Goal: Transaction & Acquisition: Book appointment/travel/reservation

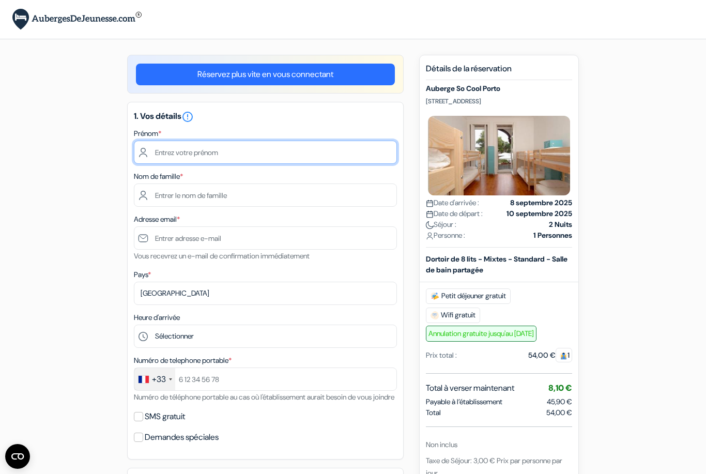
click at [272, 161] on input "text" at bounding box center [265, 152] width 263 height 23
type input "[PERSON_NAME]"
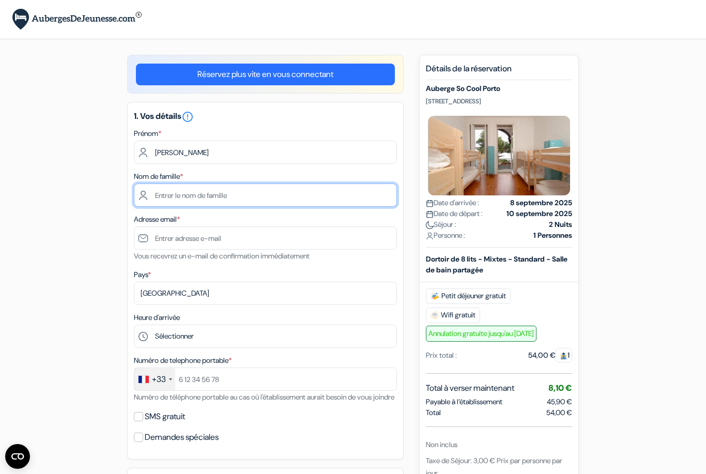
click at [231, 189] on input "text" at bounding box center [265, 194] width 263 height 23
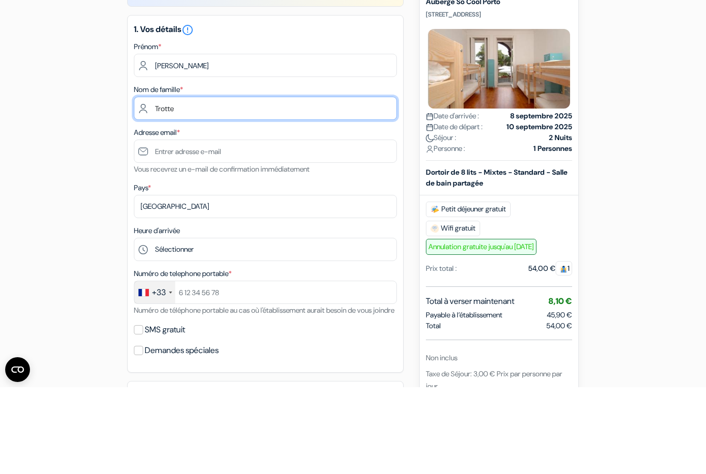
type input "Trotte"
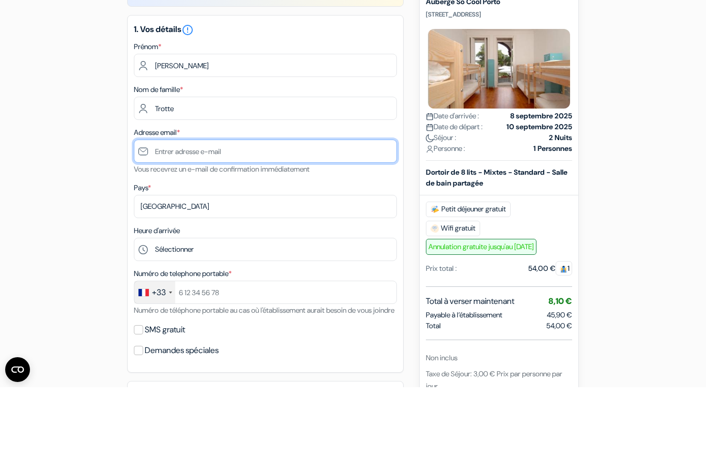
click at [269, 226] on input "text" at bounding box center [265, 237] width 263 height 23
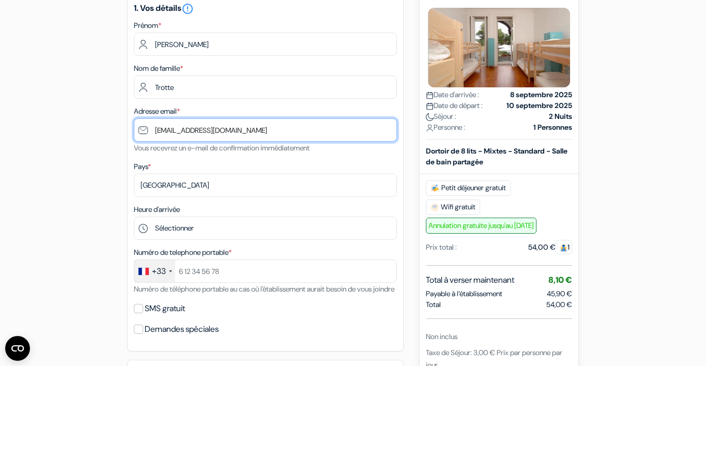
type input "[EMAIL_ADDRESS][DOMAIN_NAME]"
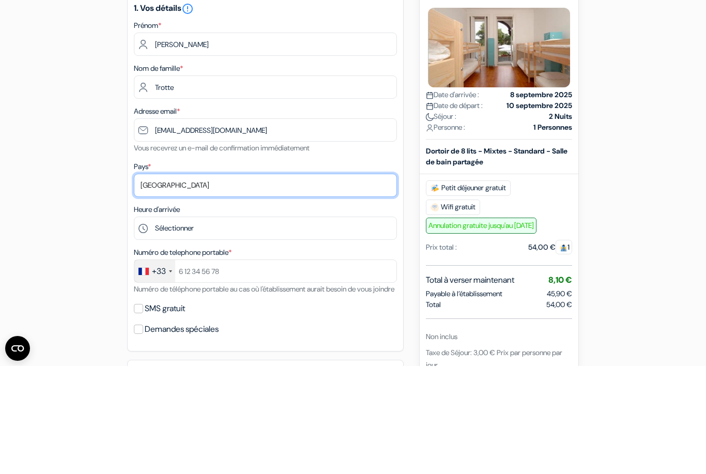
click at [341, 282] on select "Selectionner le pays Abkhazie [GEOGRAPHIC_DATA] [GEOGRAPHIC_DATA] Du [GEOGRAPHI…" at bounding box center [265, 293] width 263 height 23
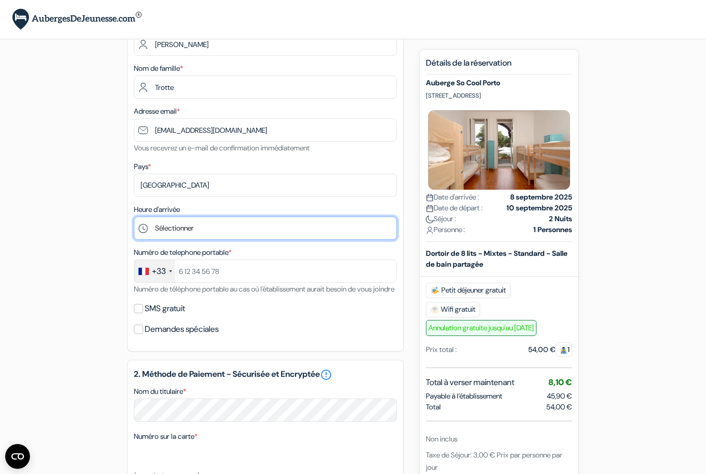
click at [295, 233] on select "Sélectionner 1:00 2:00 3:00 4:00 5:00 6:00 7:00 8:00 9:00 10:00 11:00 12:00 13:…" at bounding box center [265, 228] width 263 height 23
select select "17"
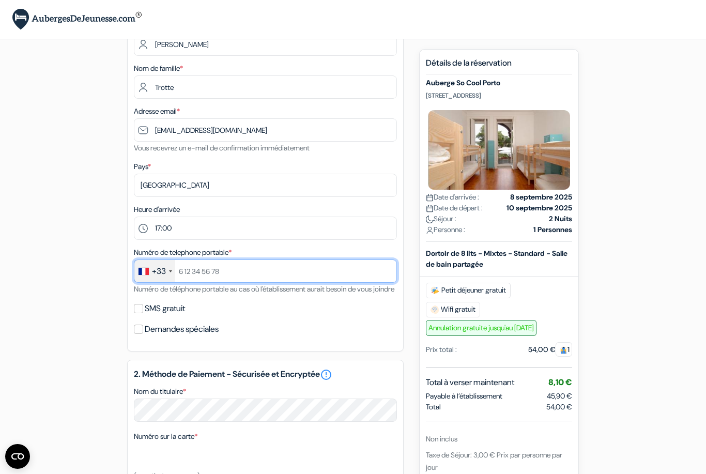
click at [285, 270] on input "text" at bounding box center [265, 270] width 263 height 23
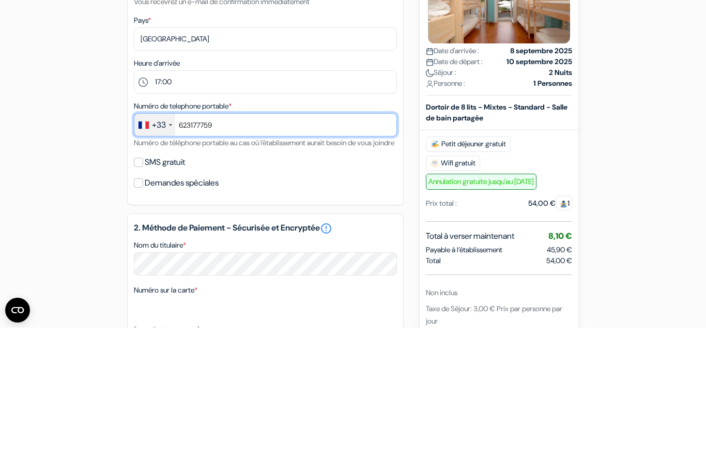
type input "623177759"
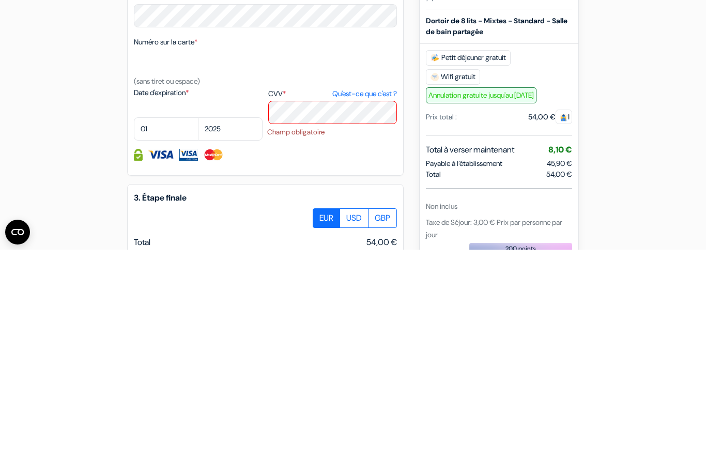
click at [657, 202] on form "Départ add_box Auberge So Cool Porto [STREET_ADDRESS] Détails de l'établissemen…" at bounding box center [353, 168] width 706 height 892
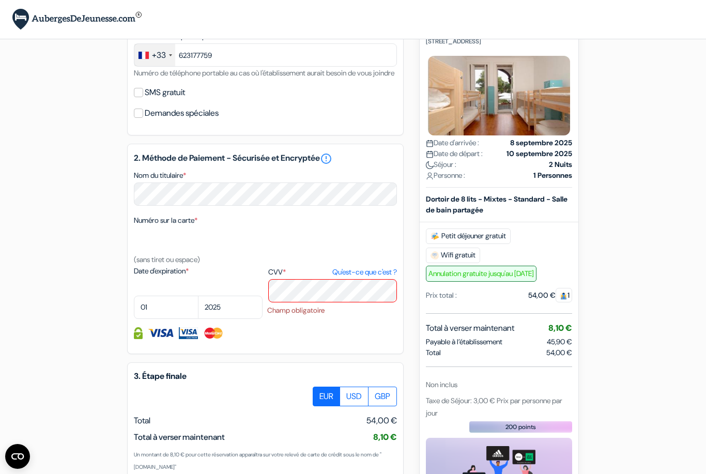
scroll to position [321, 0]
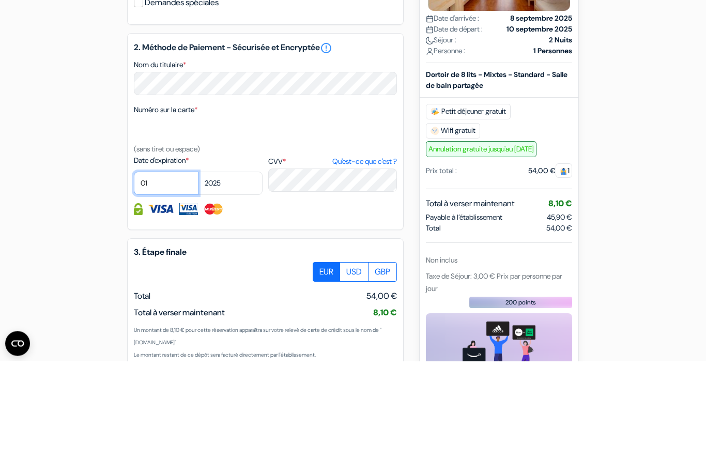
click at [185, 285] on select "01 02 03 04 05 06 07 08 09 10 11 12" at bounding box center [166, 296] width 65 height 23
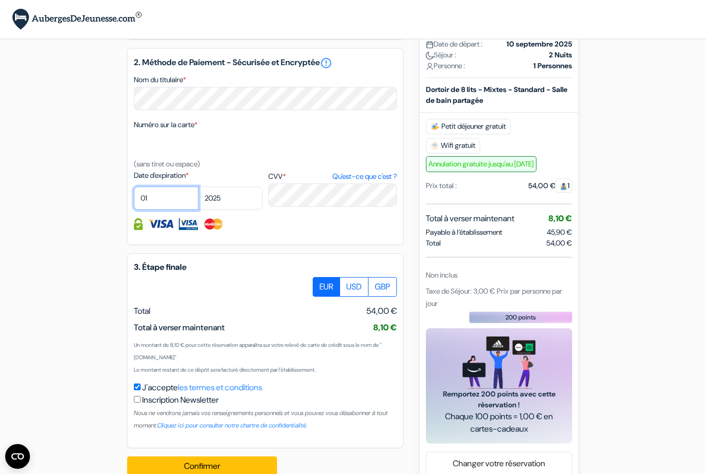
select select "11"
click at [238, 210] on select "2025 2026 2027 2028 2029 2030 2031 2032 2033 2034 2035 2036 2037 2038 2039 2040…" at bounding box center [230, 198] width 65 height 23
click at [238, 473] on button "Confirmer Loading..." at bounding box center [202, 466] width 150 height 20
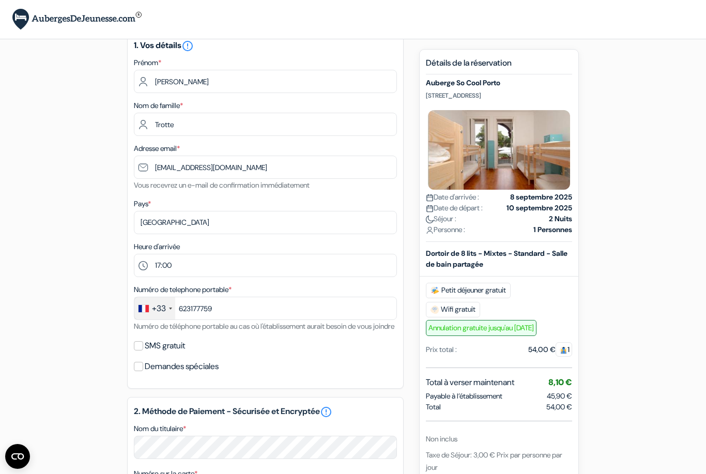
scroll to position [0, 0]
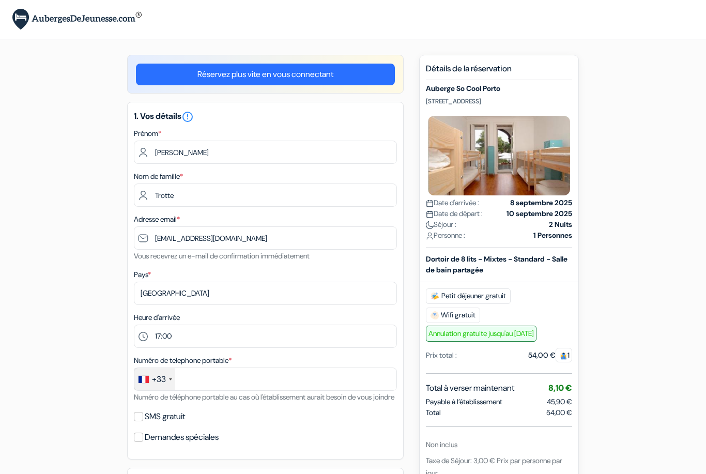
select select "17"
select select "11"
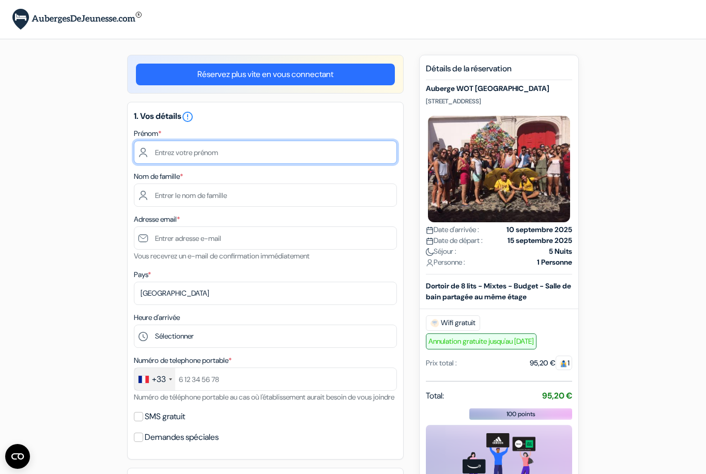
click at [155, 153] on input "text" at bounding box center [265, 152] width 263 height 23
type input "Lucas"
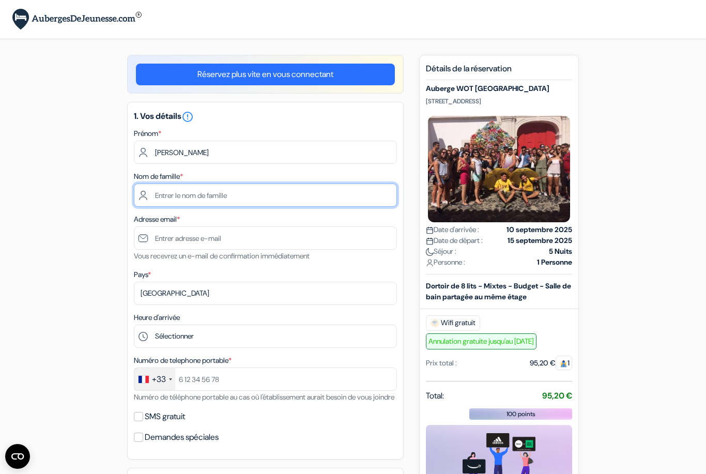
click at [363, 197] on input "text" at bounding box center [265, 194] width 263 height 23
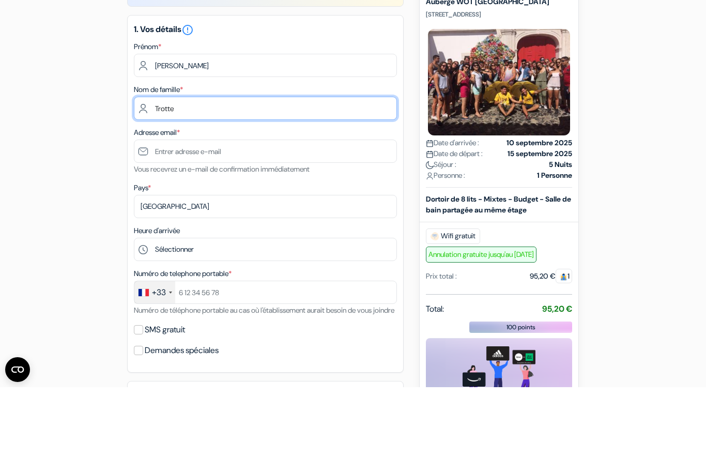
type input "Trotte"
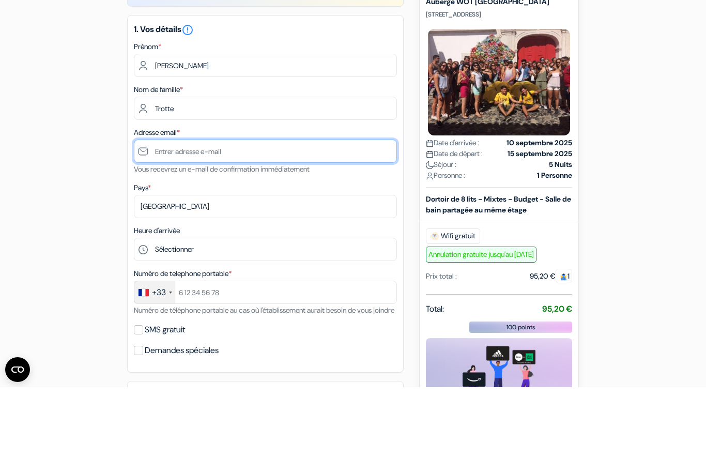
click at [327, 226] on input "text" at bounding box center [265, 237] width 263 height 23
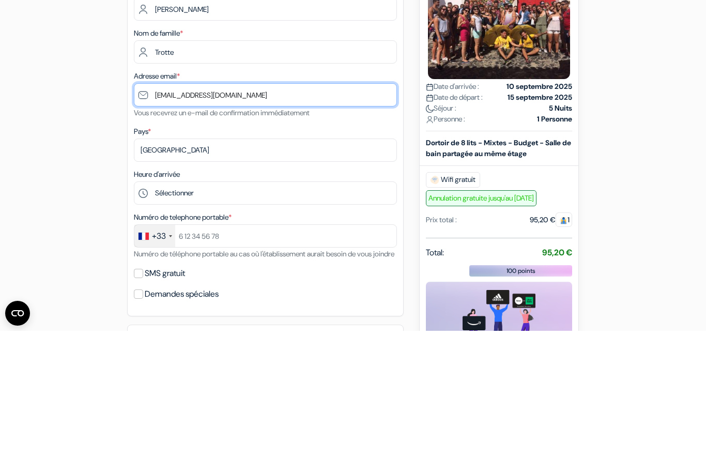
type input "[EMAIL_ADDRESS][DOMAIN_NAME]"
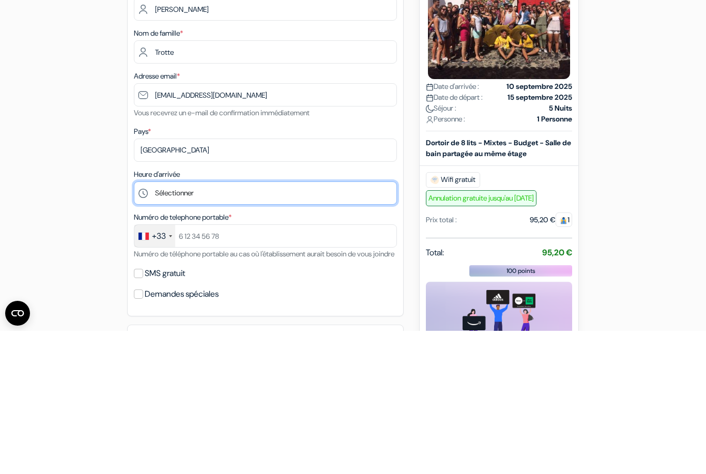
click at [160, 325] on select "Sélectionner 1:00 2:00 3:00 4:00 5:00 6:00 7:00 8:00 9:00 10:00 11:00 12:00 13:…" at bounding box center [265, 336] width 263 height 23
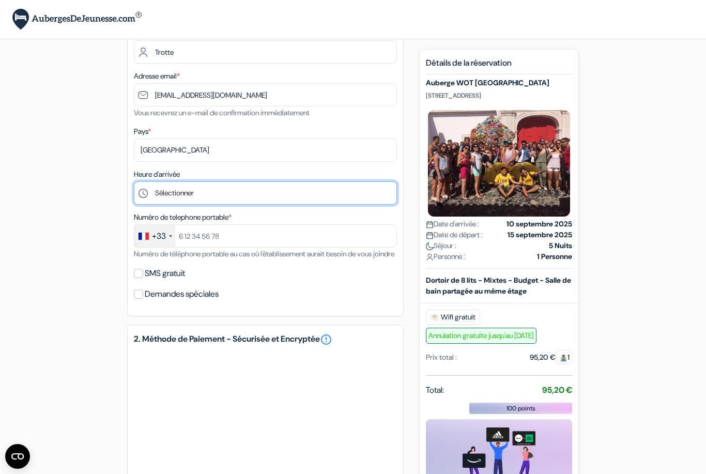
select select "17"
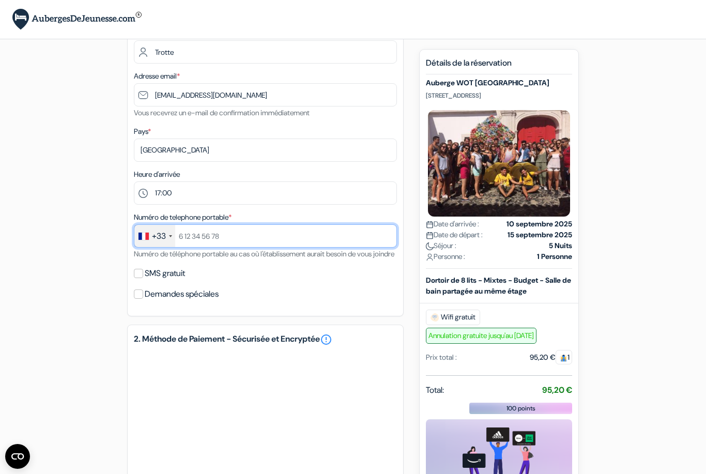
click at [273, 240] on input "text" at bounding box center [265, 235] width 263 height 23
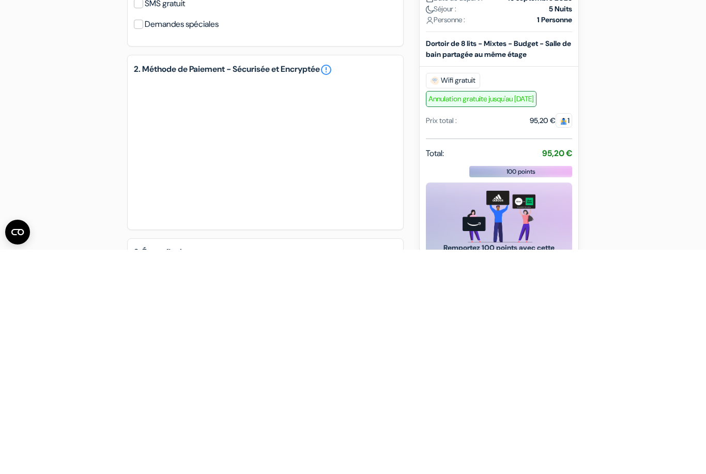
type input "623177759"
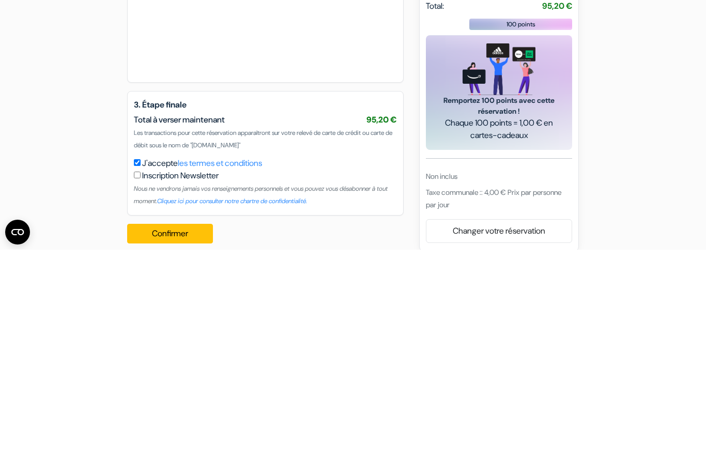
scroll to position [361, 0]
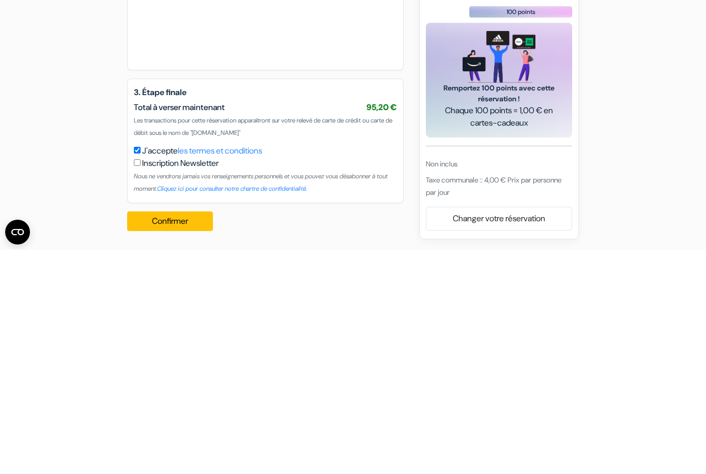
click at [194, 436] on button "Confirmer Loading..." at bounding box center [170, 446] width 86 height 20
